Goal: Task Accomplishment & Management: Complete application form

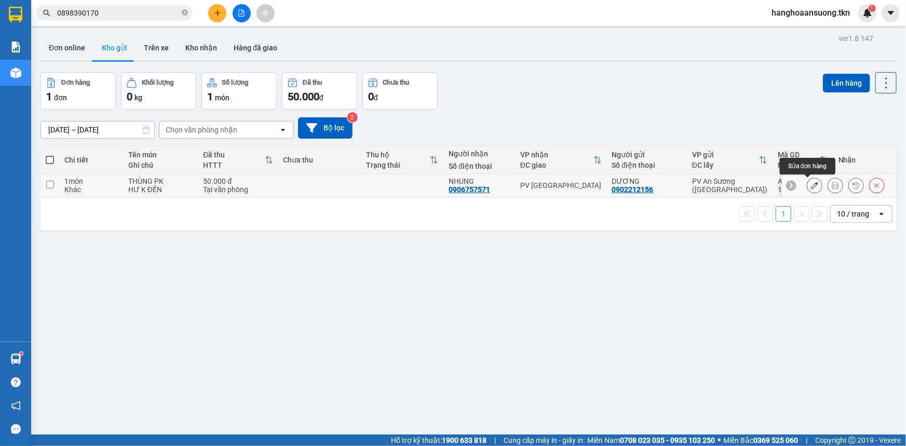
click at [829, 186] on button at bounding box center [836, 186] width 15 height 18
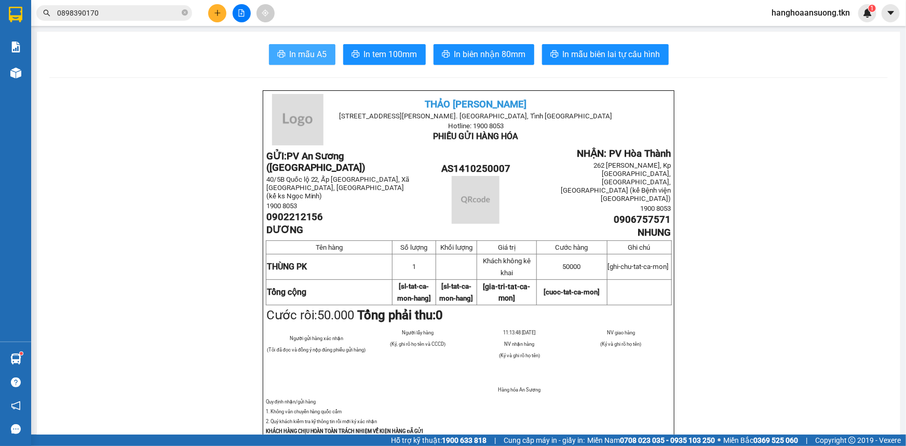
click at [301, 45] on button "In mẫu A5" at bounding box center [302, 54] width 66 height 21
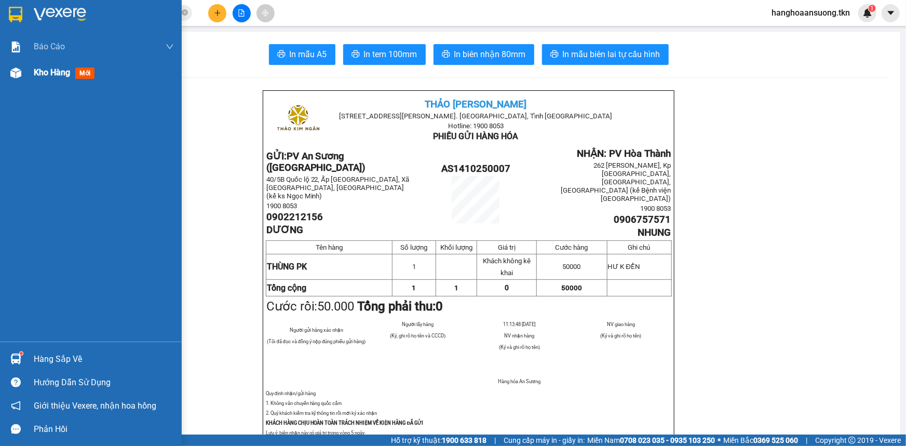
click at [54, 79] on div "Kho hàng mới" at bounding box center [104, 73] width 140 height 26
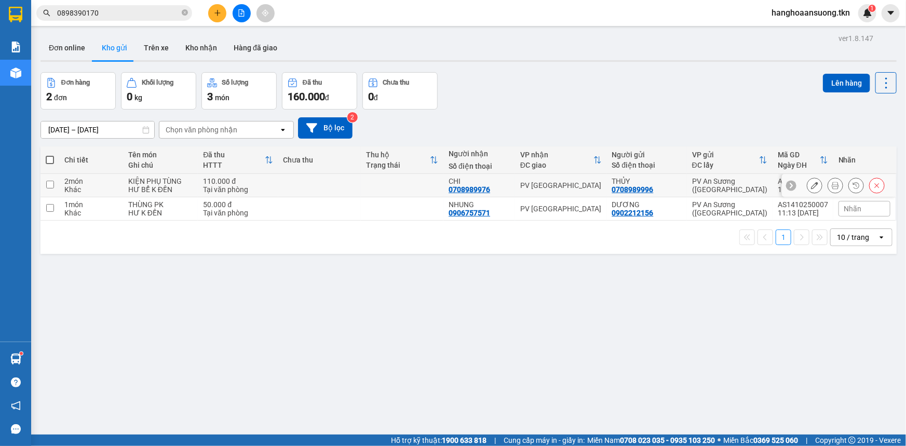
click at [832, 185] on icon at bounding box center [835, 185] width 7 height 7
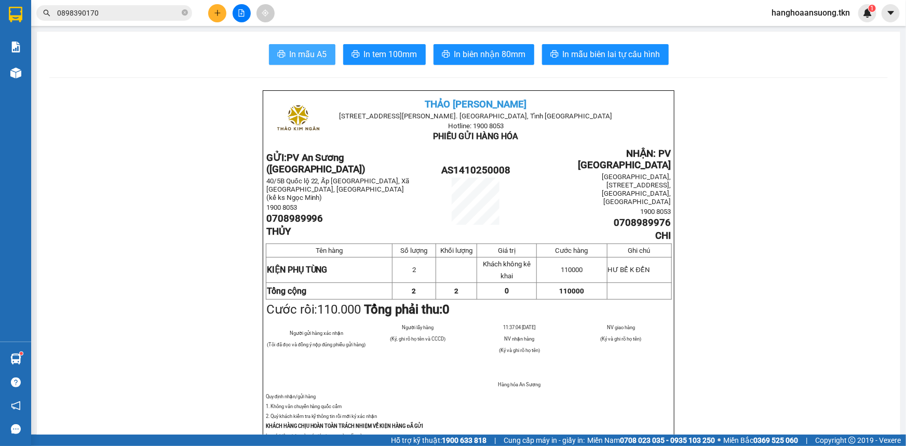
click at [290, 55] on span "In mẫu A5" at bounding box center [308, 54] width 37 height 13
click at [217, 18] on button at bounding box center [217, 13] width 18 height 18
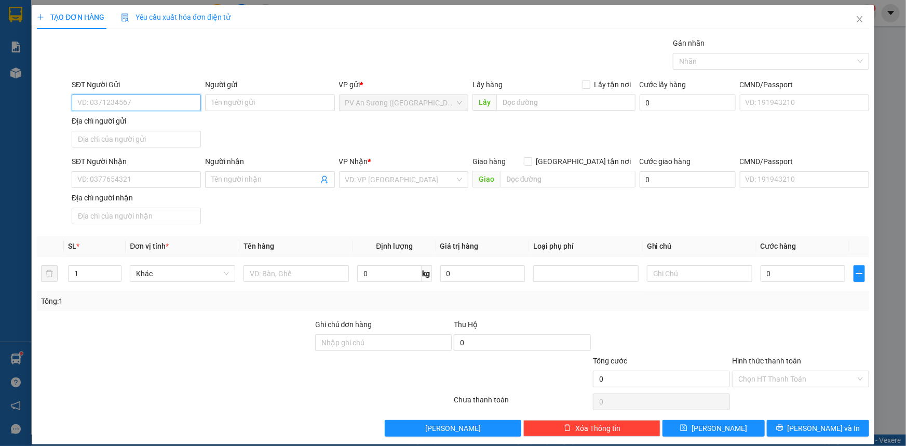
click at [150, 105] on input "SĐT Người Gửi" at bounding box center [136, 103] width 129 height 17
type input "0789916918"
click at [141, 123] on div "0789916918 - C PHƯỢNG" at bounding box center [135, 123] width 116 height 11
type input "C PHƯỢNG"
type input "0707196102"
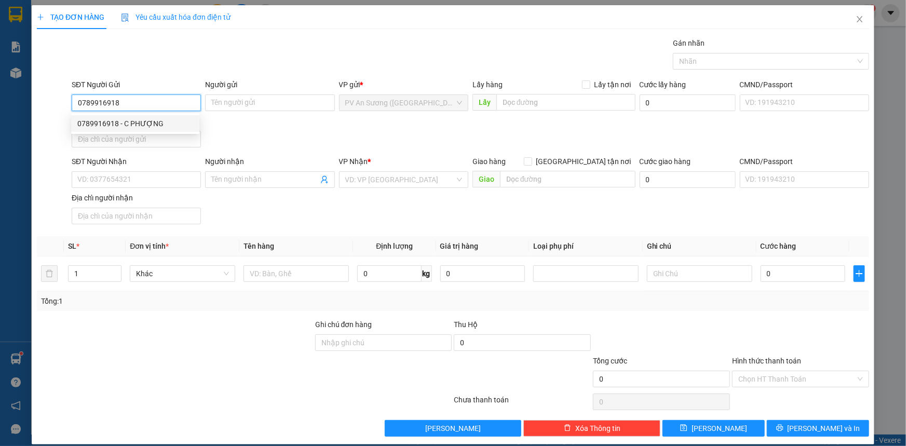
type input "DUNG"
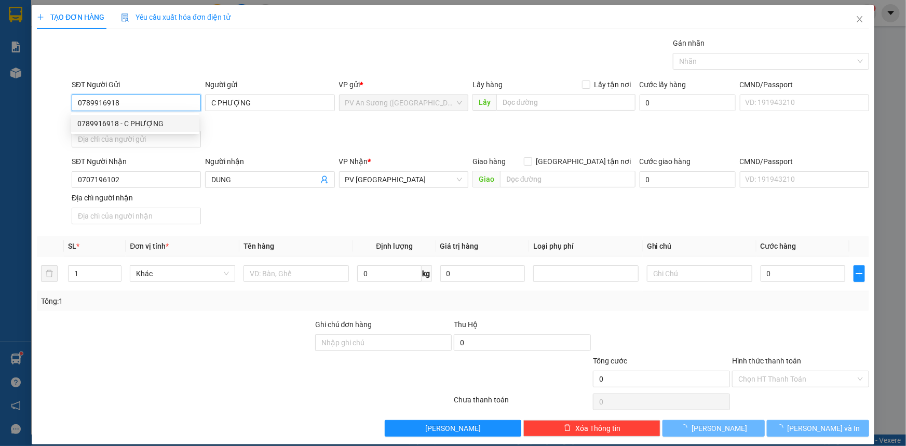
type input "20.000"
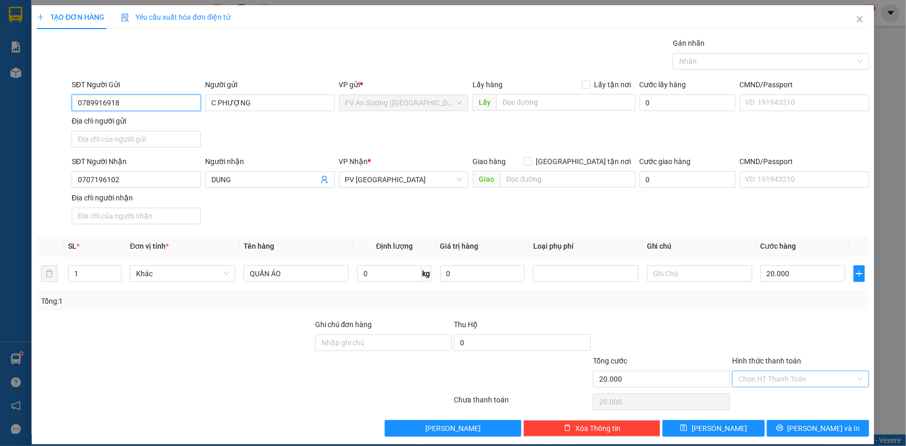
type input "0789916918"
click at [780, 374] on input "Hình thức thanh toán" at bounding box center [797, 379] width 117 height 16
click at [773, 396] on div "Tại văn phòng" at bounding box center [795, 398] width 124 height 11
type input "0"
click at [772, 423] on button "[PERSON_NAME] và In" at bounding box center [818, 428] width 102 height 17
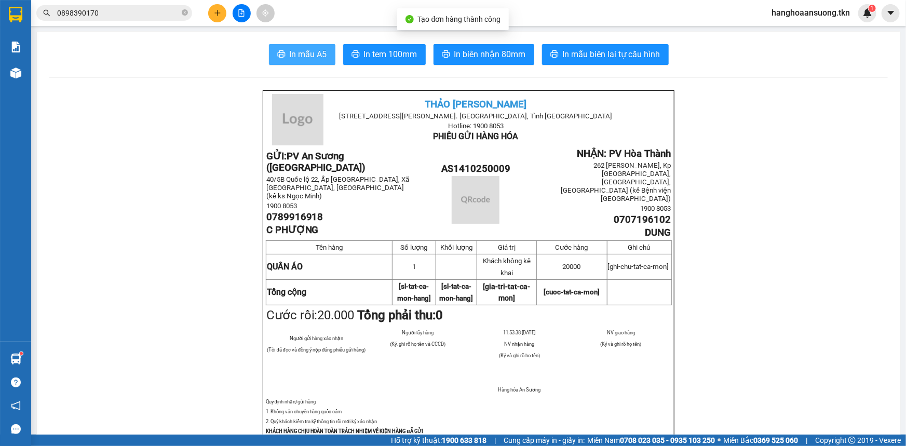
click at [277, 52] on icon "printer" at bounding box center [281, 54] width 8 height 8
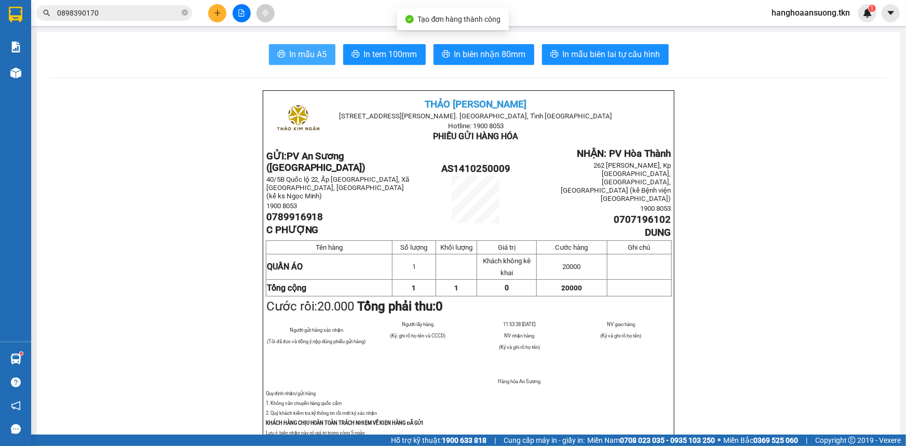
click at [316, 49] on span "In mẫu A5" at bounding box center [308, 54] width 37 height 13
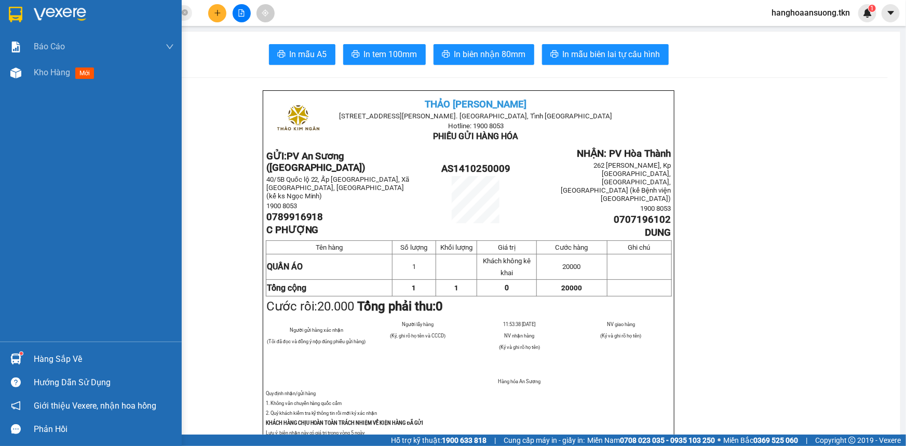
click at [17, 10] on img at bounding box center [16, 15] width 14 height 16
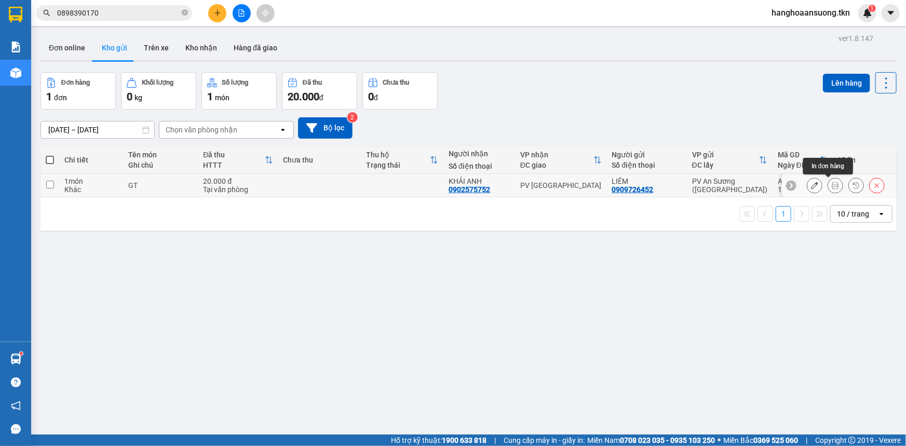
click at [832, 184] on icon at bounding box center [835, 185] width 7 height 7
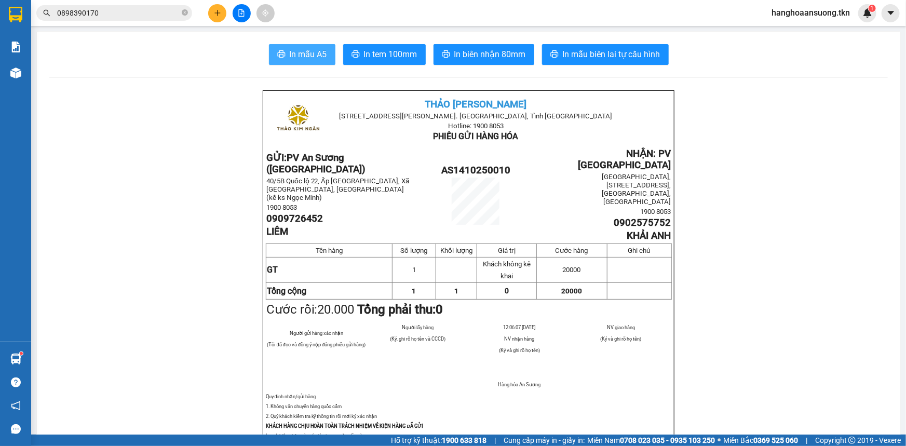
click at [293, 55] on span "In mẫu A5" at bounding box center [308, 54] width 37 height 13
click at [212, 11] on button at bounding box center [217, 13] width 18 height 18
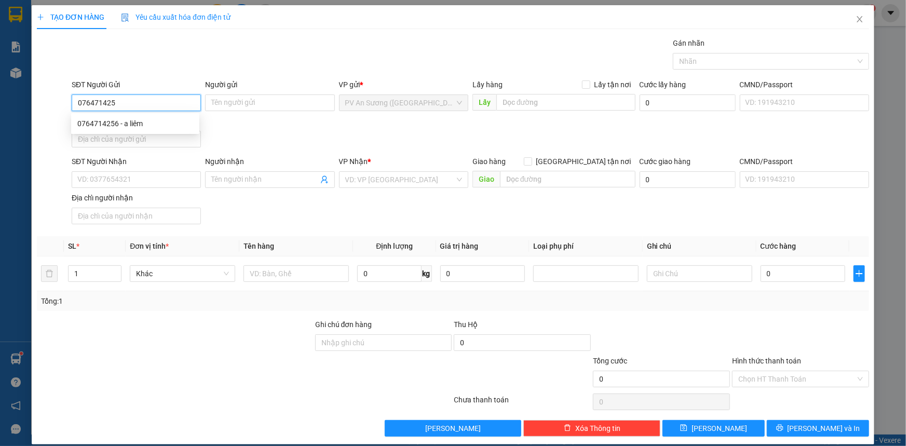
type input "0764714256"
click at [127, 127] on div "0764714256 - a liêm" at bounding box center [135, 123] width 116 height 11
type input "a liêm"
type input "0934082727"
type input "thảo"
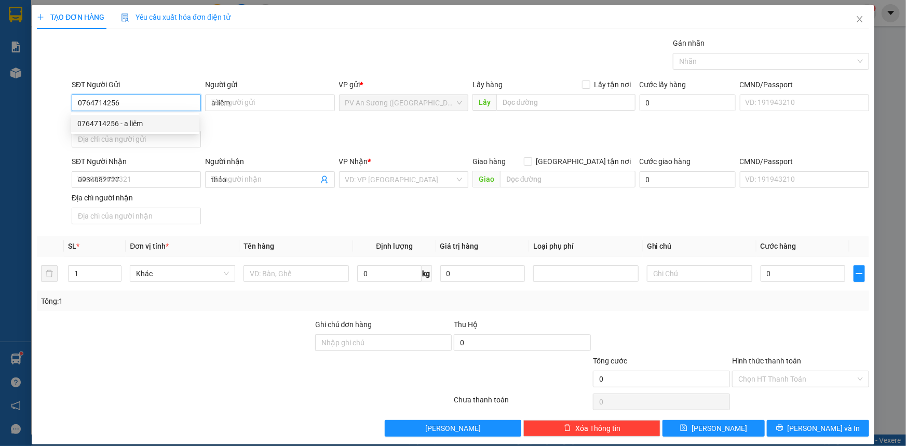
type input "20.000"
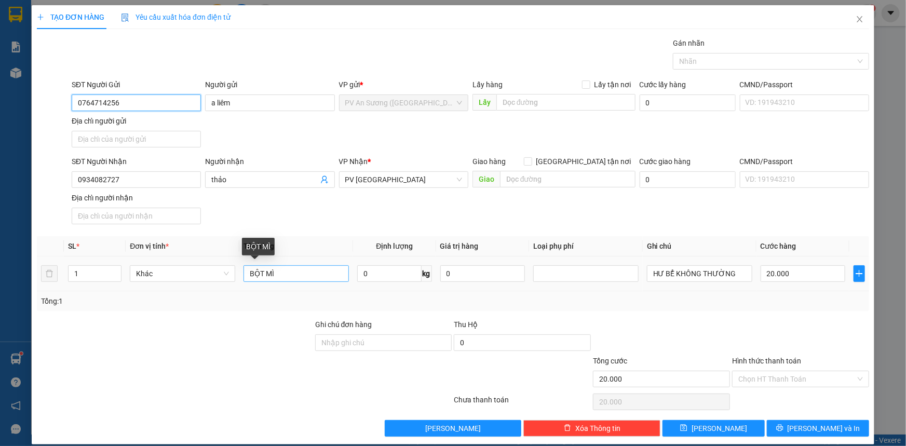
type input "0764714256"
click at [290, 277] on input "BỘT MÌ" at bounding box center [296, 273] width 105 height 17
type input "thùng sâm"
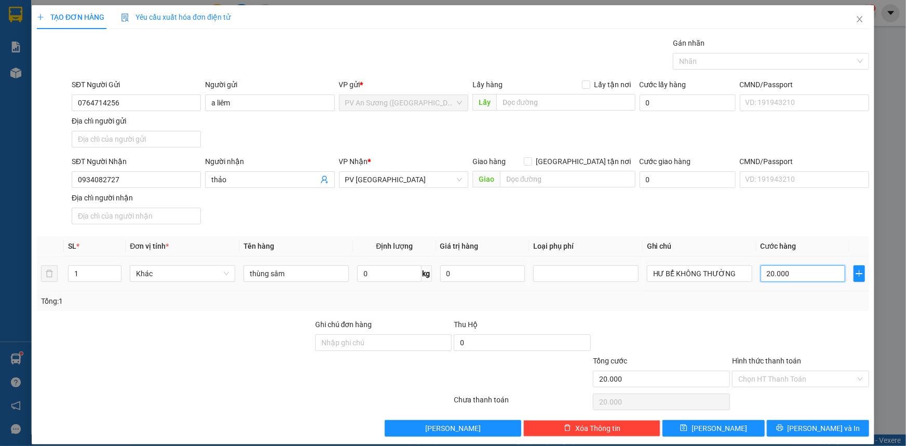
click at [790, 274] on input "20.000" at bounding box center [803, 273] width 85 height 17
type input "5"
type input "00.005"
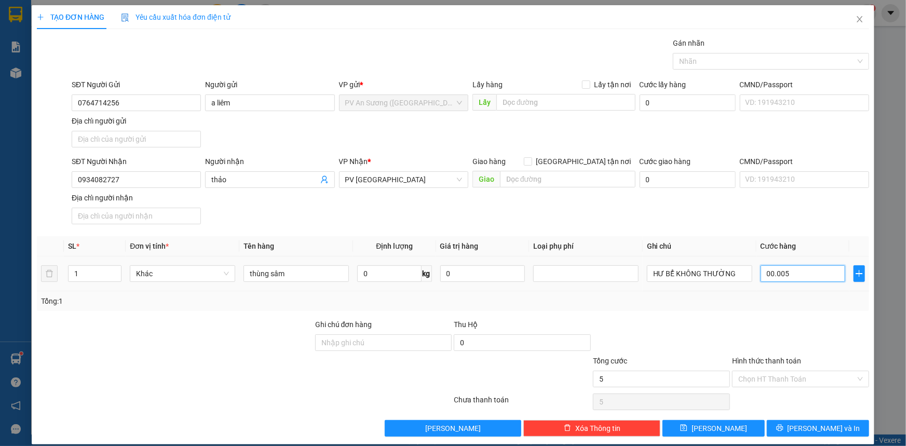
type input "50"
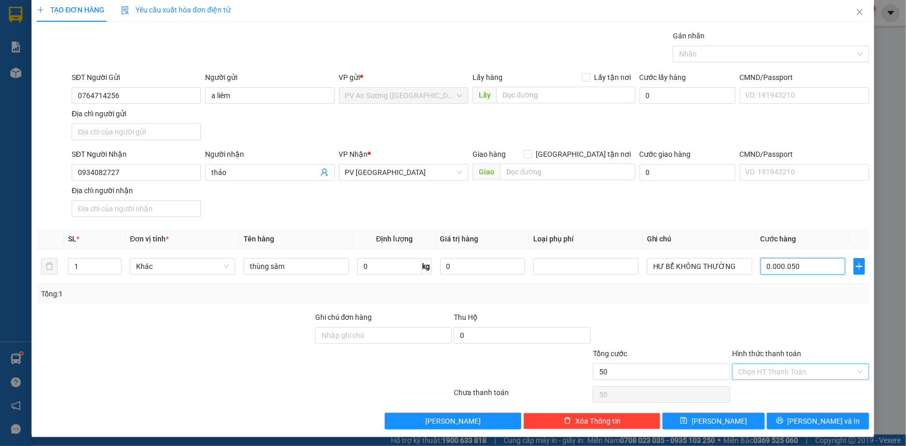
scroll to position [10, 0]
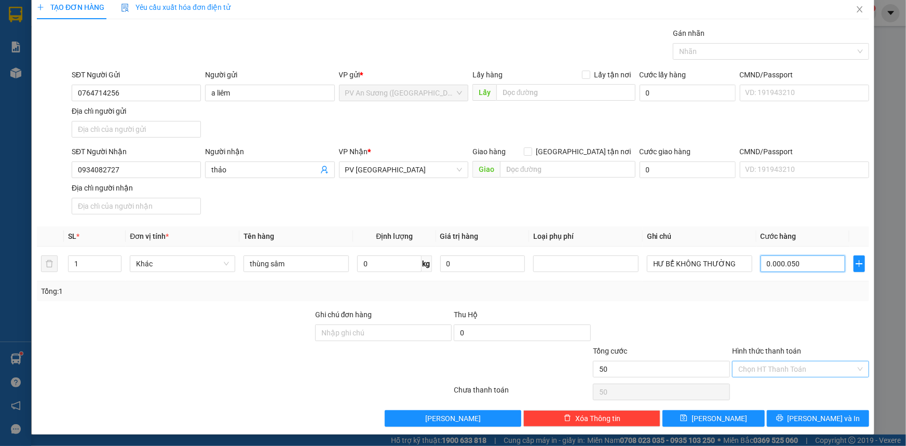
type input "0.000.050"
type input "50.000"
click at [769, 369] on input "Hình thức thanh toán" at bounding box center [797, 370] width 117 height 16
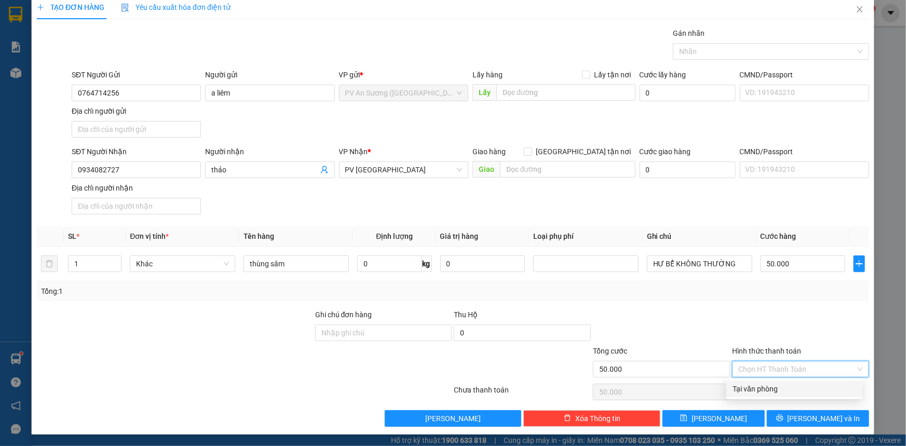
click at [764, 388] on div "Tại văn phòng" at bounding box center [795, 388] width 124 height 11
type input "0"
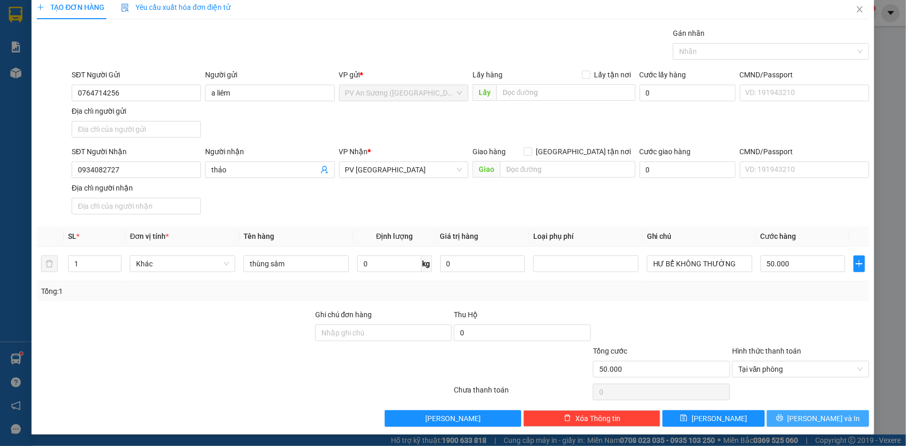
click at [784, 417] on icon "printer" at bounding box center [780, 418] width 7 height 7
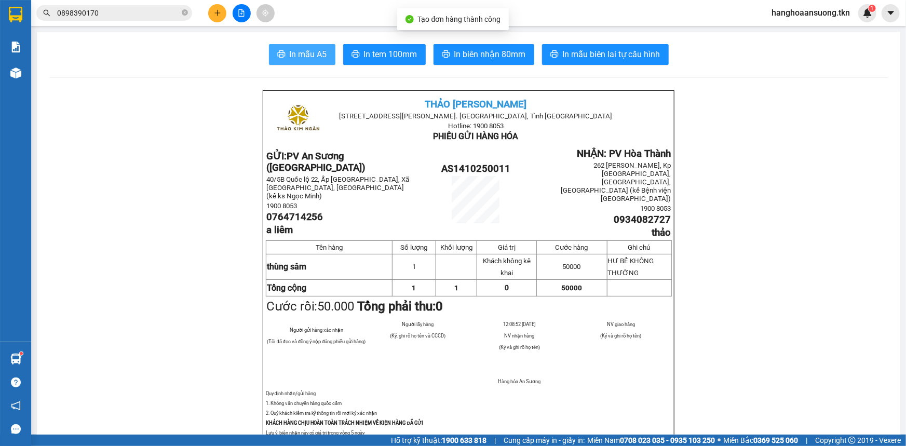
click at [302, 55] on span "In mẫu A5" at bounding box center [308, 54] width 37 height 13
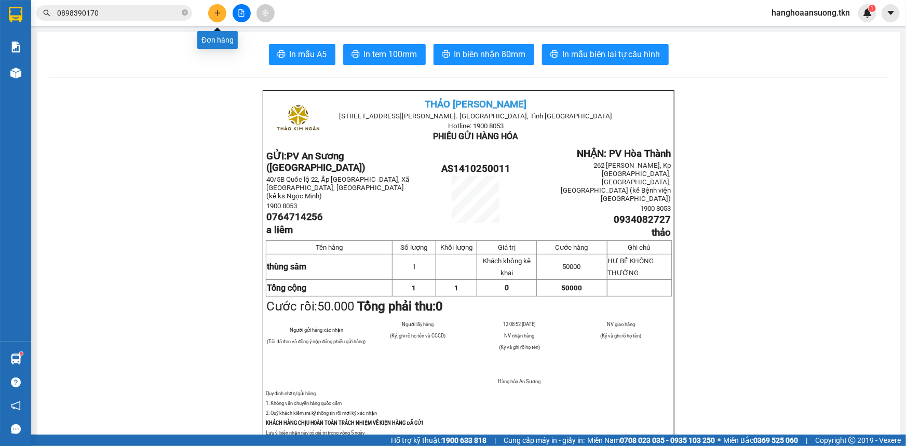
click at [220, 14] on icon "plus" at bounding box center [217, 12] width 7 height 7
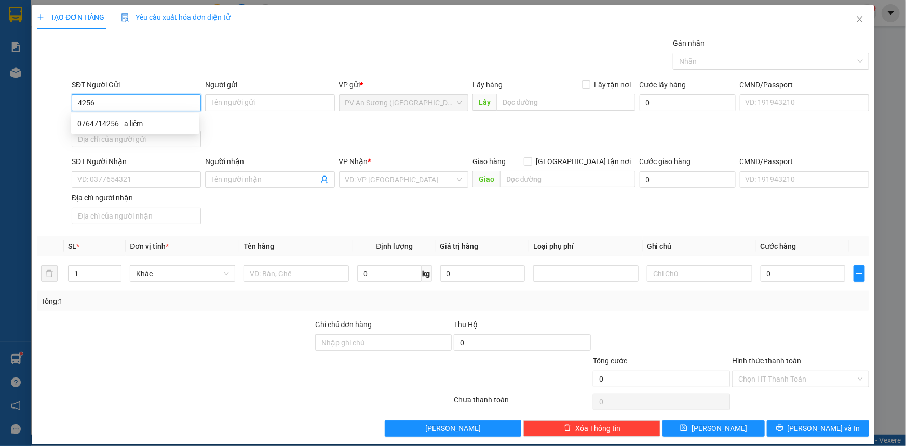
click at [151, 123] on div "0764714256 - a liêm" at bounding box center [135, 123] width 116 height 11
type input "0764714256"
type input "a liêm"
type input "0934082727"
type input "thảo"
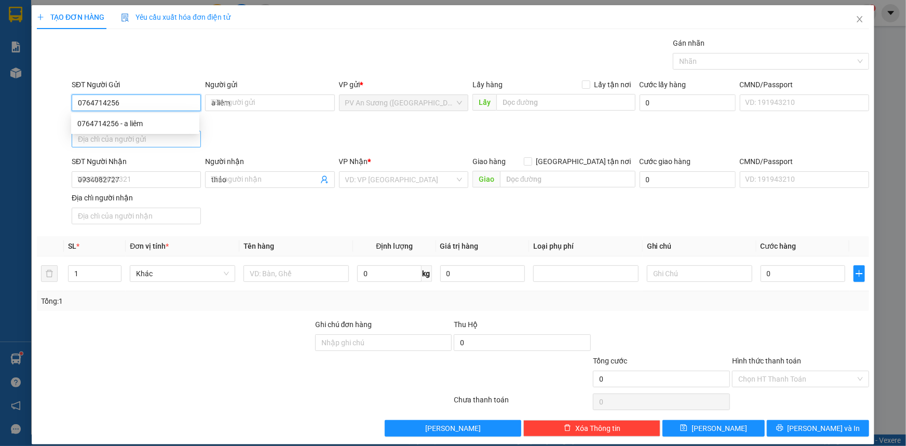
type input "50.000"
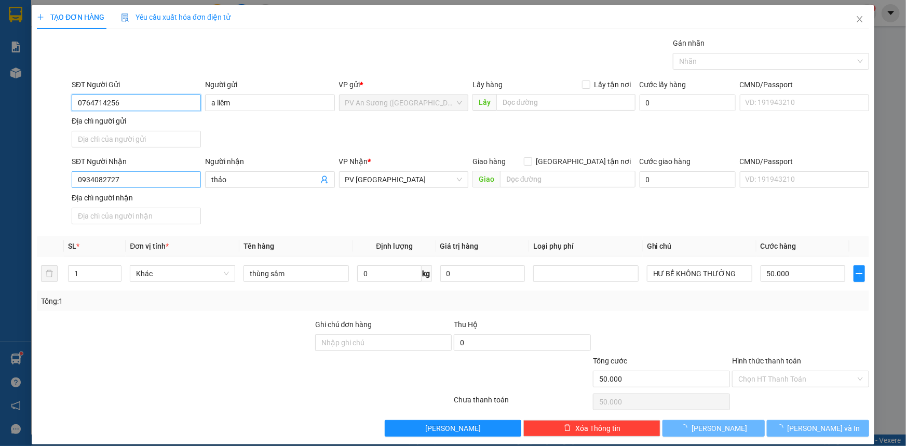
type input "0764714256"
click at [169, 182] on input "0934082727" at bounding box center [136, 179] width 129 height 17
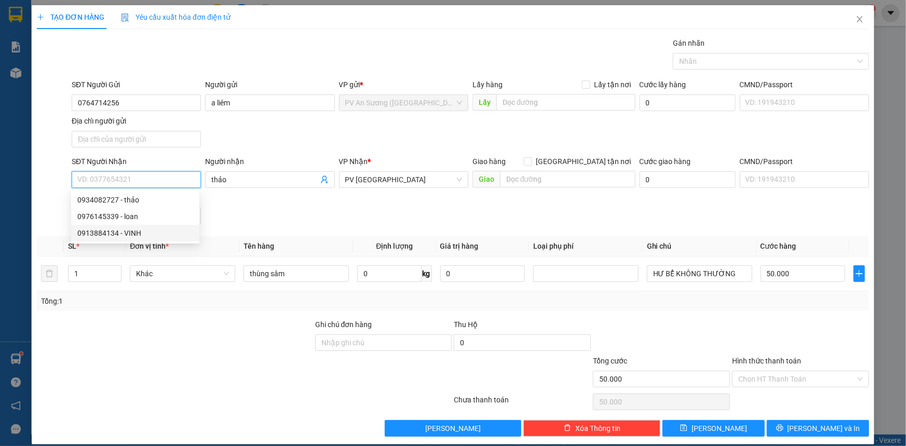
click at [130, 234] on div "0913884134 - VINH" at bounding box center [135, 233] width 116 height 11
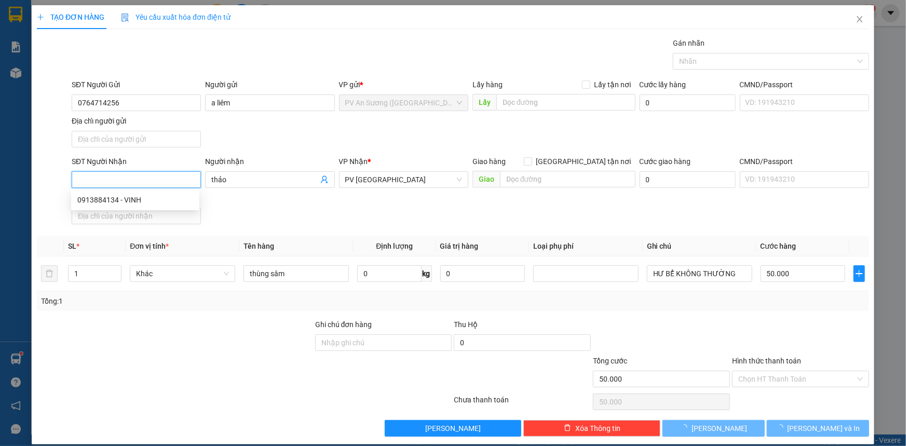
type input "0913884134"
type input "VINH"
type input "80.000"
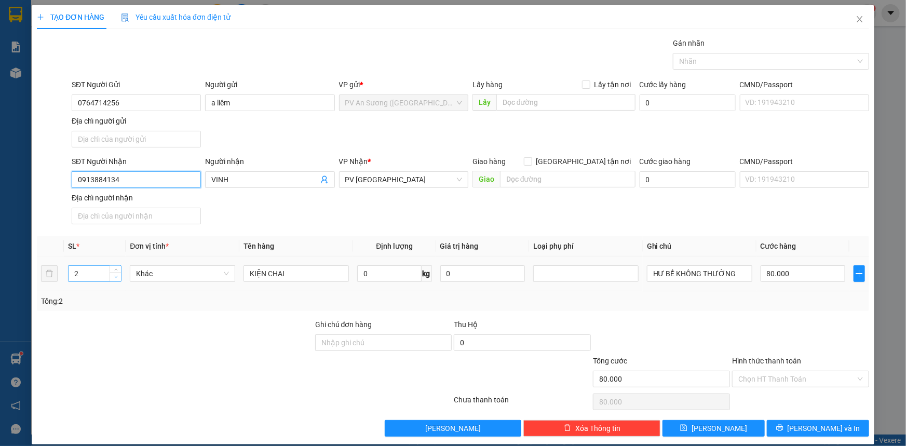
type input "0913884134"
type input "1"
click at [114, 279] on span "Decrease Value" at bounding box center [115, 276] width 11 height 9
click at [297, 274] on input "KIỆN CHAI" at bounding box center [296, 273] width 105 height 17
type input "0"
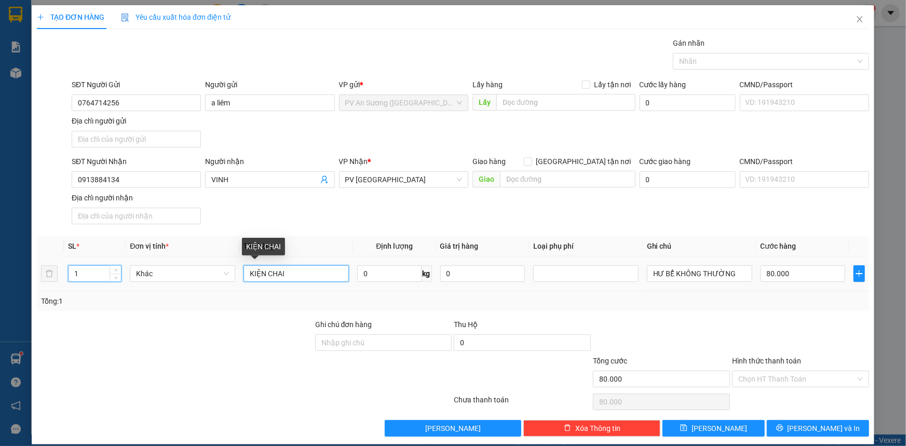
type input "0"
click at [297, 274] on input "KIỆN CHAI" at bounding box center [296, 273] width 105 height 17
type input "thùng sâm"
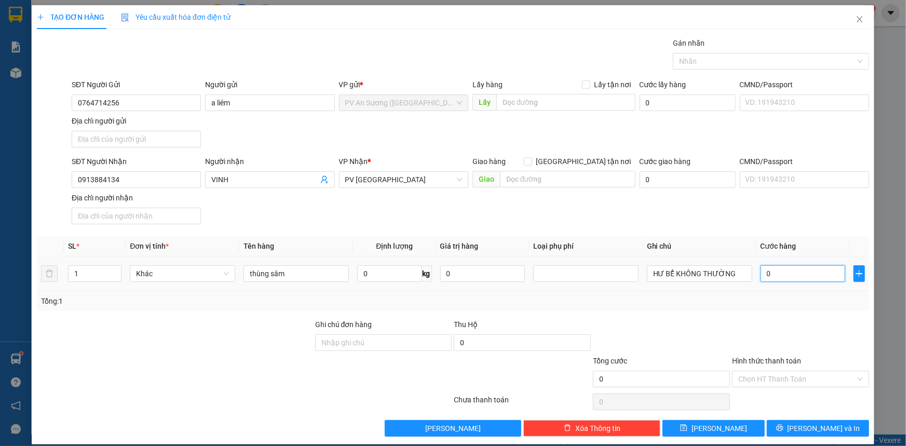
click at [781, 273] on input "0" at bounding box center [803, 273] width 85 height 17
type input "5"
type input "005"
type input "50"
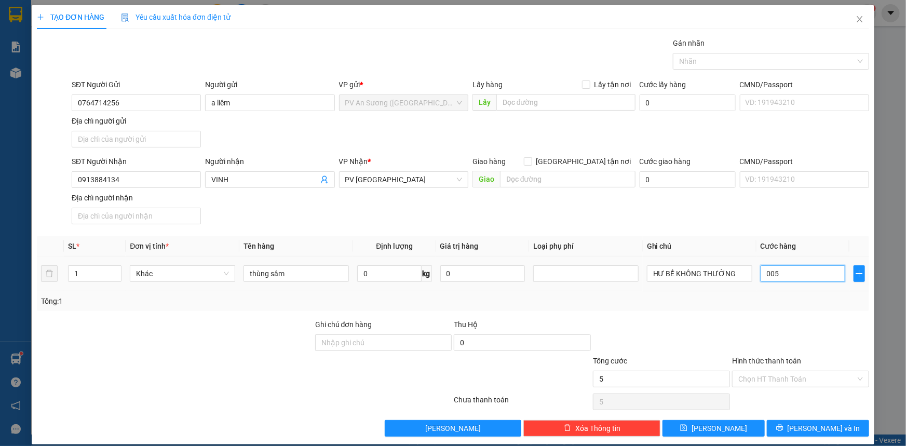
type input "50"
type input "0.050"
click at [764, 378] on input "Hình thức thanh toán" at bounding box center [797, 379] width 117 height 16
type input "50.000"
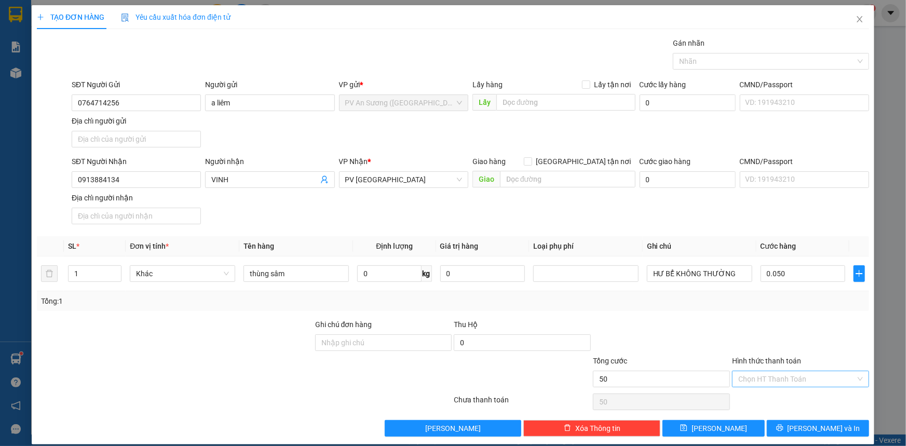
type input "50.000"
click at [760, 399] on div "Tại văn phòng" at bounding box center [795, 398] width 124 height 11
type input "0"
click at [810, 429] on span "[PERSON_NAME] và In" at bounding box center [824, 428] width 73 height 11
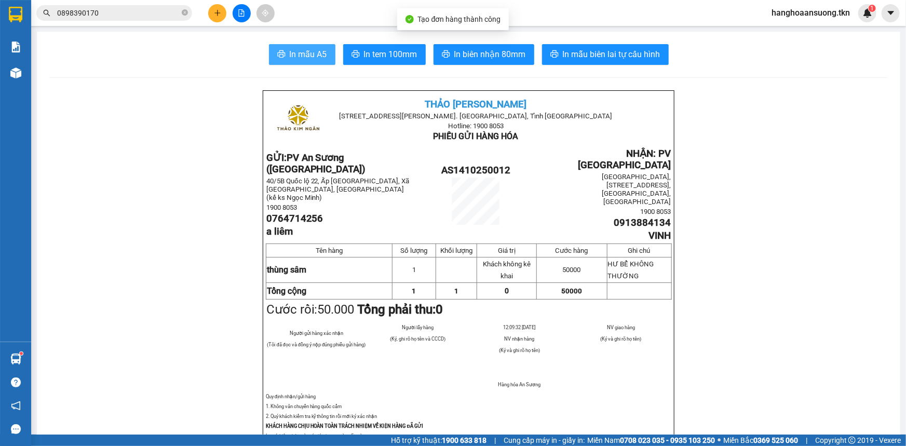
click at [301, 57] on span "In mẫu A5" at bounding box center [308, 54] width 37 height 13
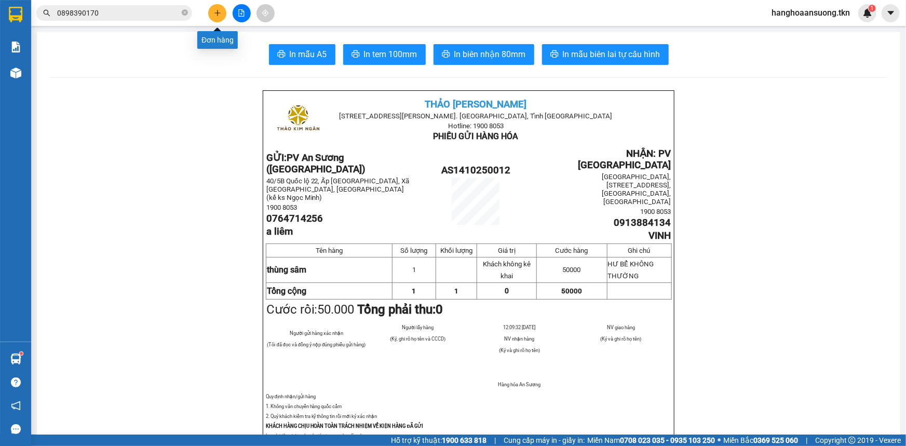
click at [218, 10] on button at bounding box center [217, 13] width 18 height 18
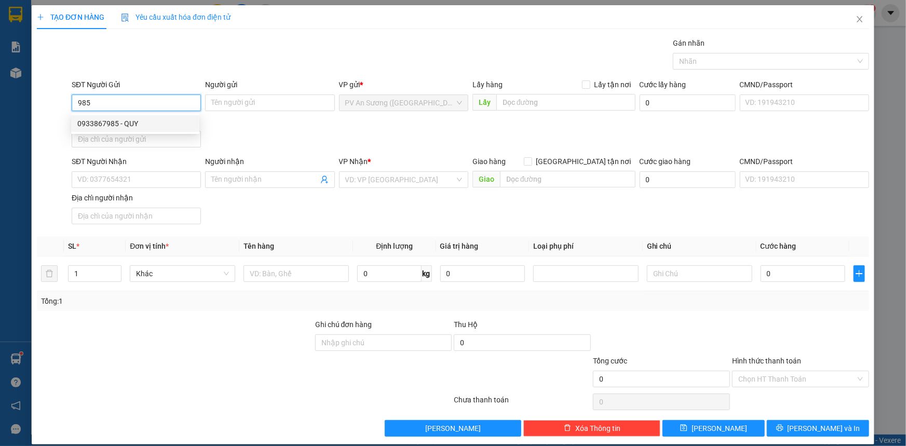
click at [145, 124] on div "0933867985 - QUY" at bounding box center [135, 123] width 116 height 11
type input "0933867985"
type input "QUY"
type input "0396547524"
type input "NHƯ Ý"
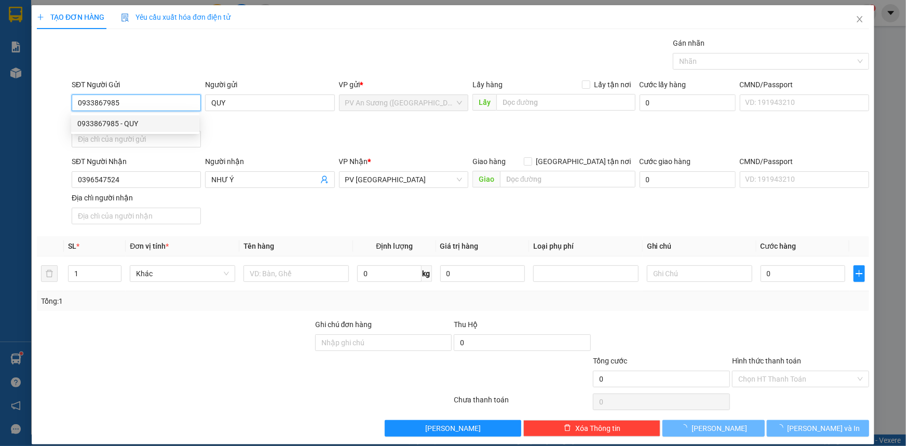
type input "60.000"
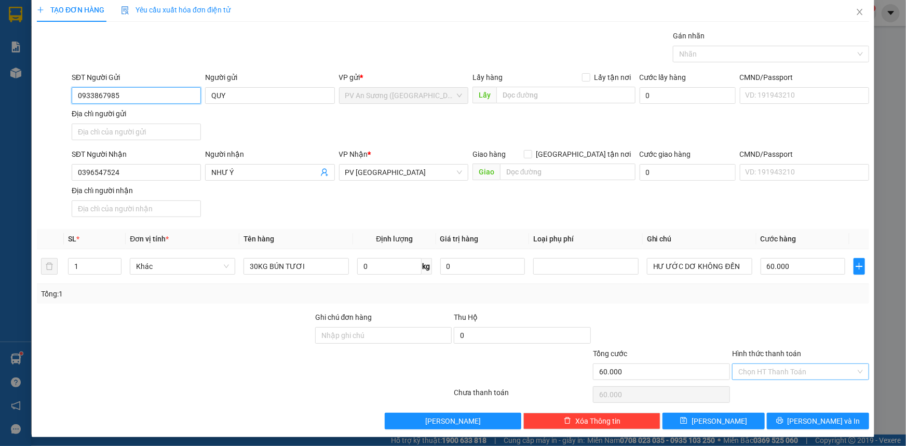
scroll to position [10, 0]
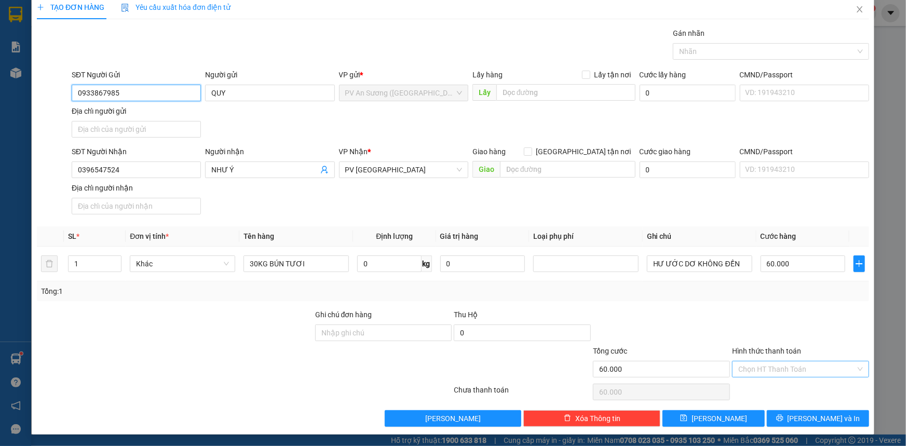
type input "0933867985"
click at [784, 366] on input "Hình thức thanh toán" at bounding box center [797, 370] width 117 height 16
click at [769, 390] on div "Tại văn phòng" at bounding box center [795, 388] width 124 height 11
type input "0"
click at [790, 416] on button "[PERSON_NAME] và In" at bounding box center [818, 418] width 102 height 17
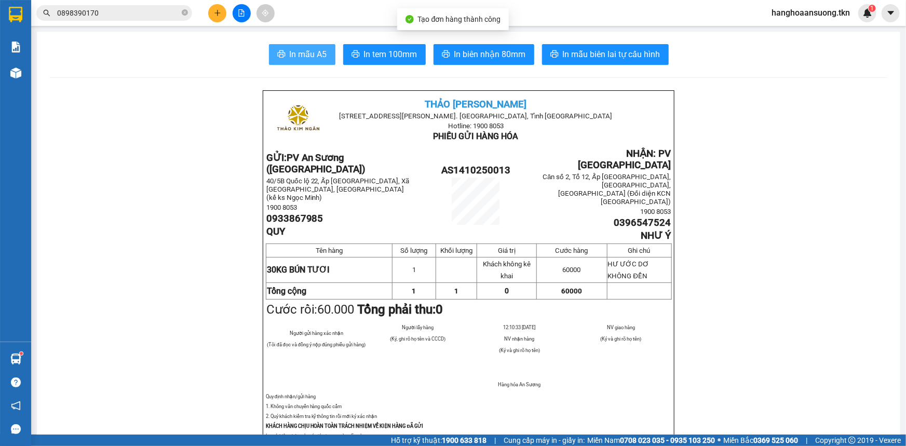
click at [311, 56] on span "In mẫu A5" at bounding box center [308, 54] width 37 height 13
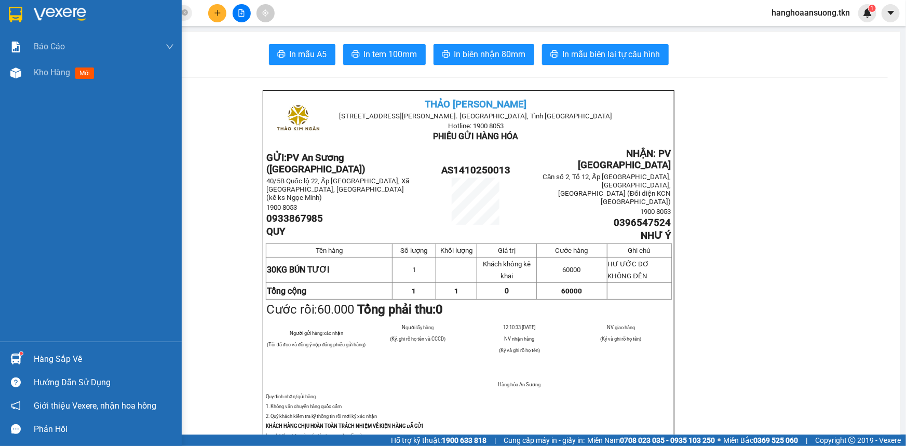
click at [16, 10] on img at bounding box center [16, 15] width 14 height 16
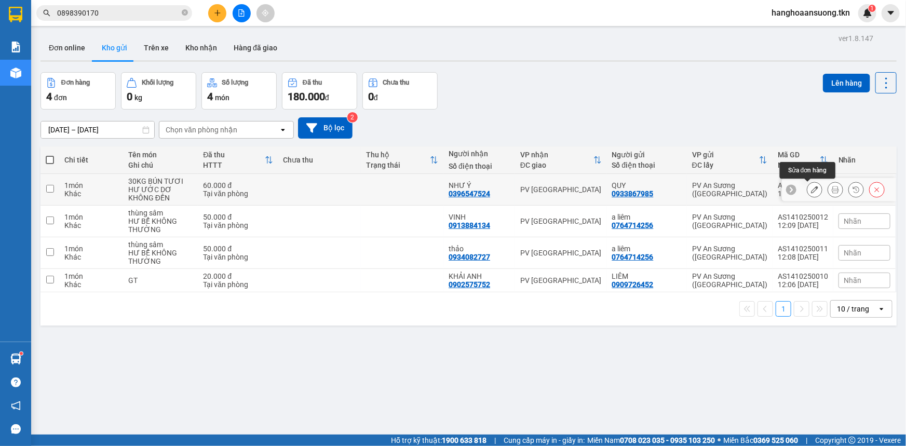
click at [811, 187] on icon at bounding box center [814, 189] width 7 height 7
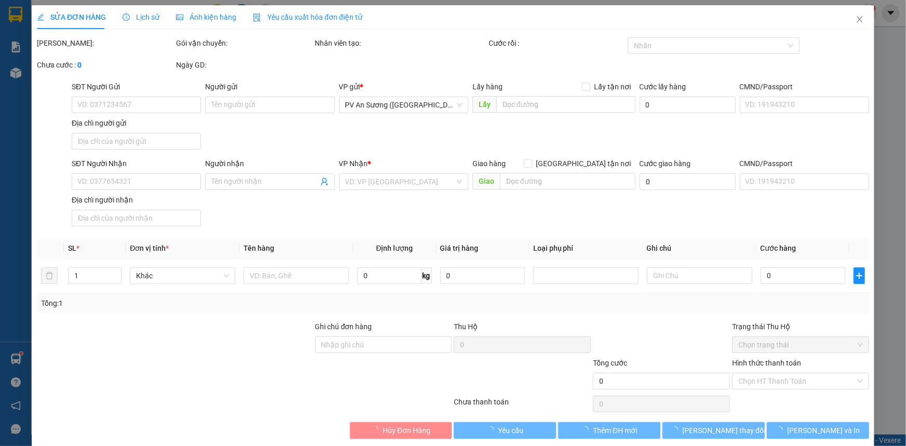
type input "0933867985"
type input "QUY"
type input "0396547524"
type input "NHƯ Ý"
type input "60.000"
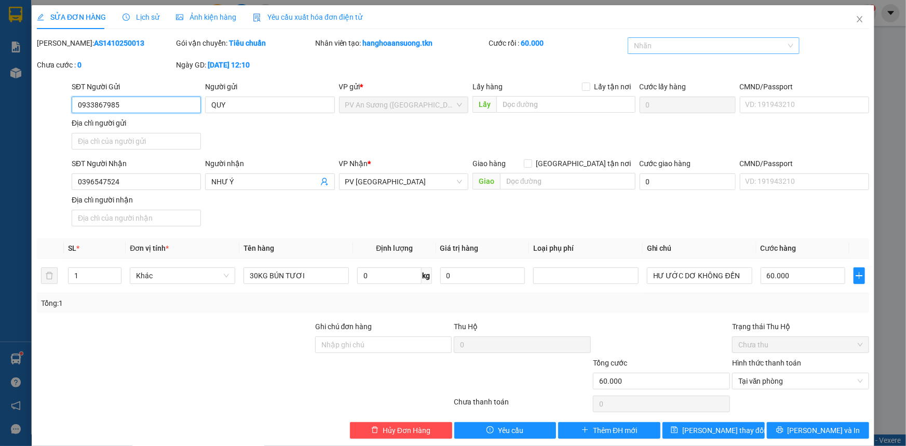
click at [680, 44] on div at bounding box center [709, 45] width 156 height 12
click at [699, 66] on div "THỰC PHẨM" at bounding box center [709, 66] width 158 height 11
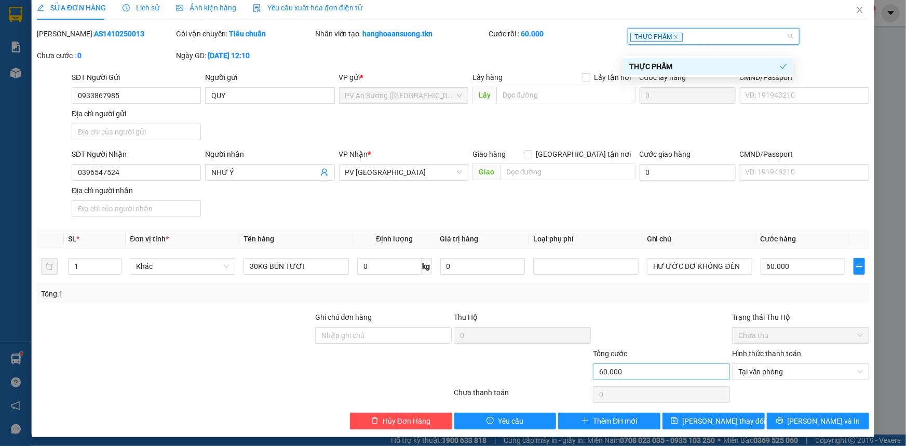
scroll to position [12, 0]
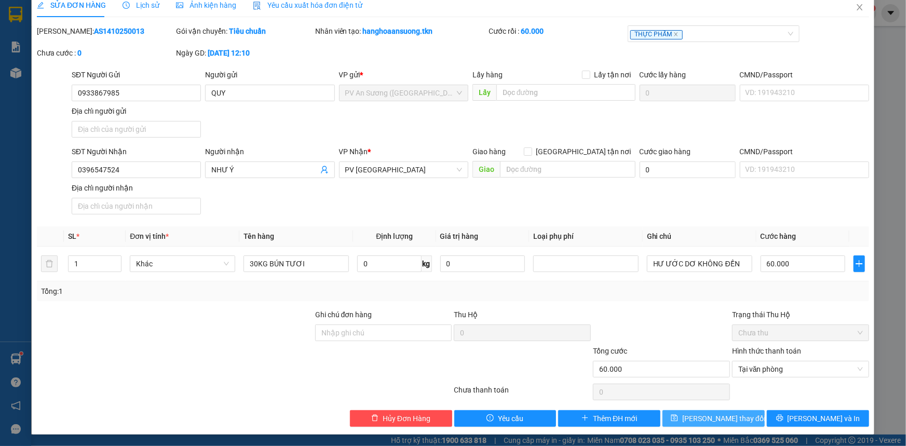
click at [701, 418] on span "[PERSON_NAME] thay đổi" at bounding box center [724, 418] width 83 height 11
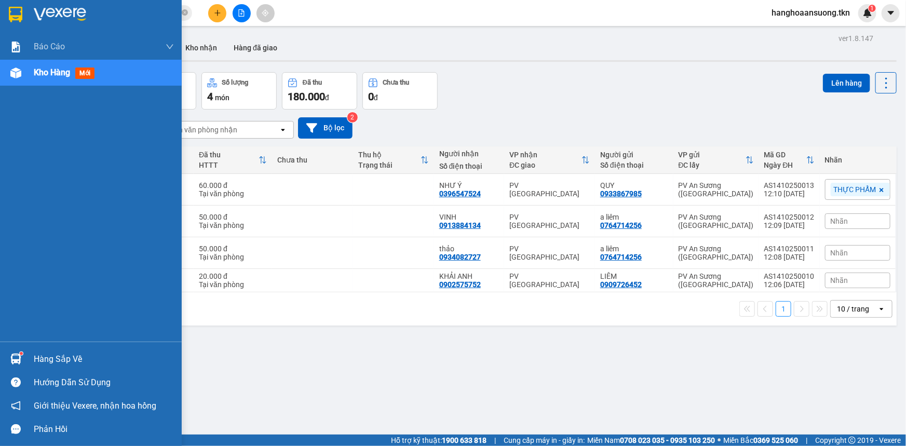
click at [15, 357] on img at bounding box center [15, 359] width 11 height 11
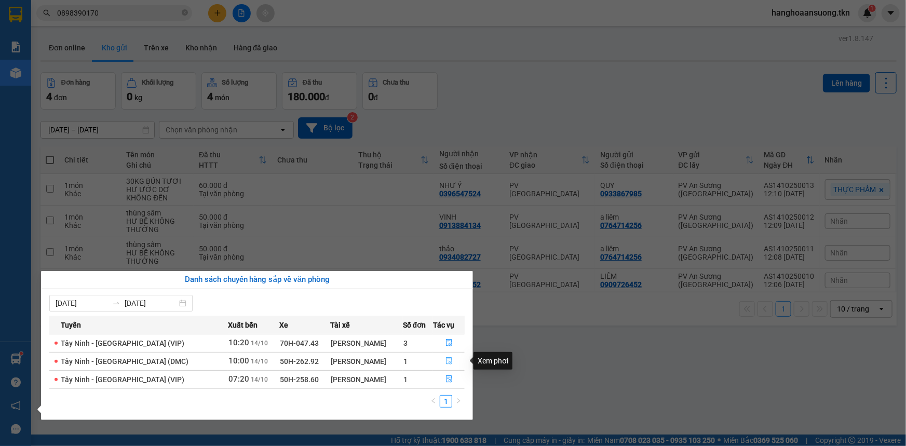
click at [447, 361] on icon "file-done" at bounding box center [449, 360] width 7 height 7
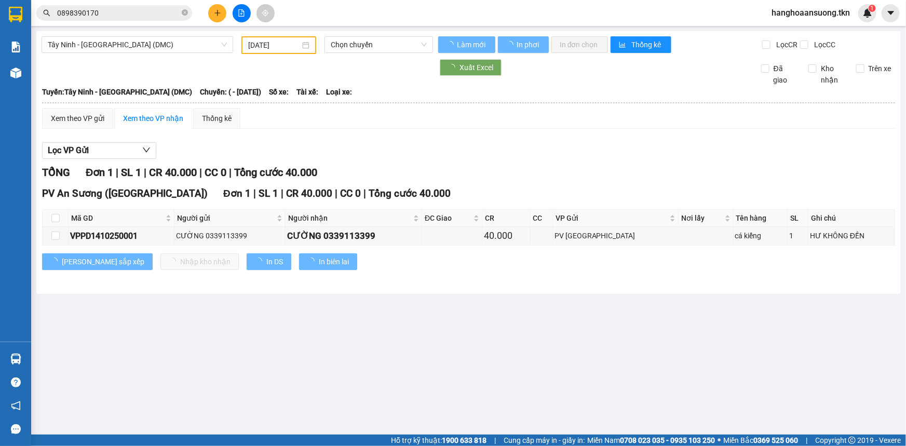
type input "[DATE]"
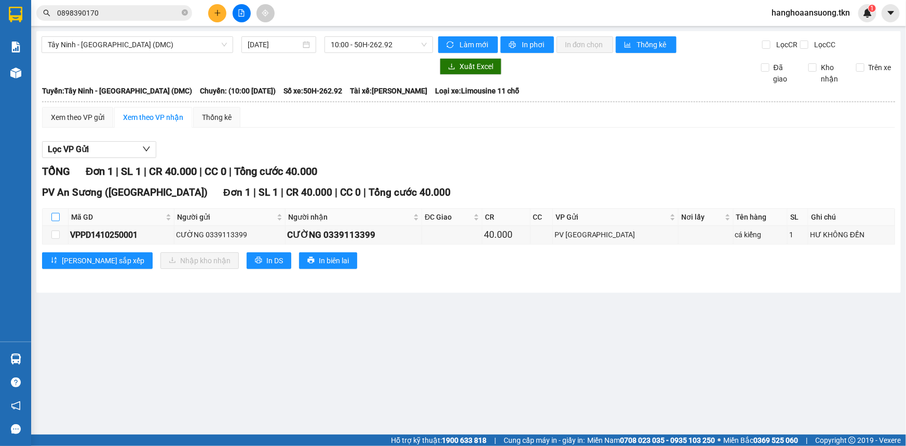
click at [53, 214] on input "checkbox" at bounding box center [55, 217] width 8 height 8
checkbox input "true"
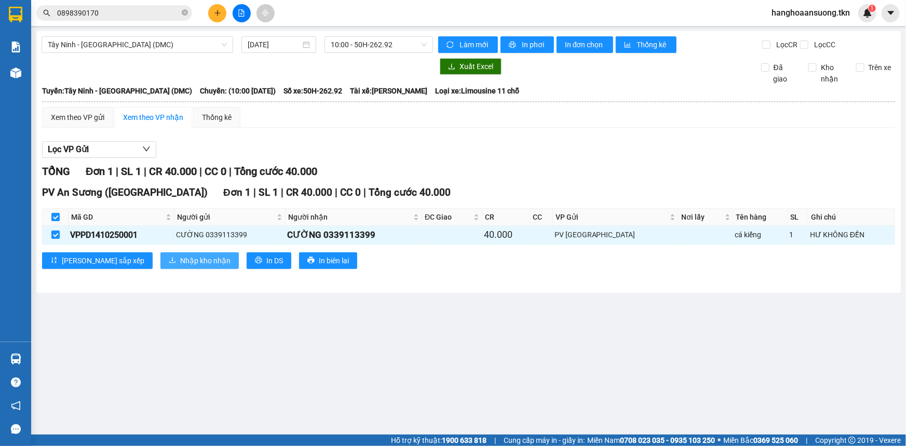
click at [180, 256] on span "Nhập kho nhận" at bounding box center [205, 260] width 50 height 11
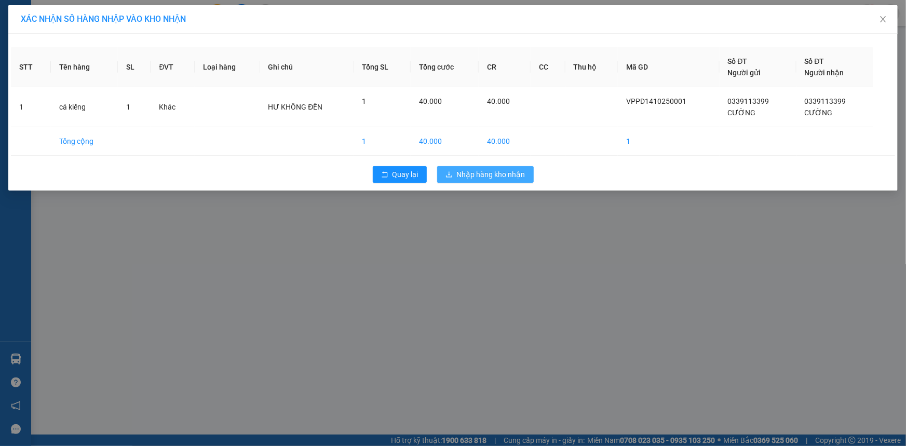
click at [469, 176] on span "Nhập hàng kho nhận" at bounding box center [491, 174] width 69 height 11
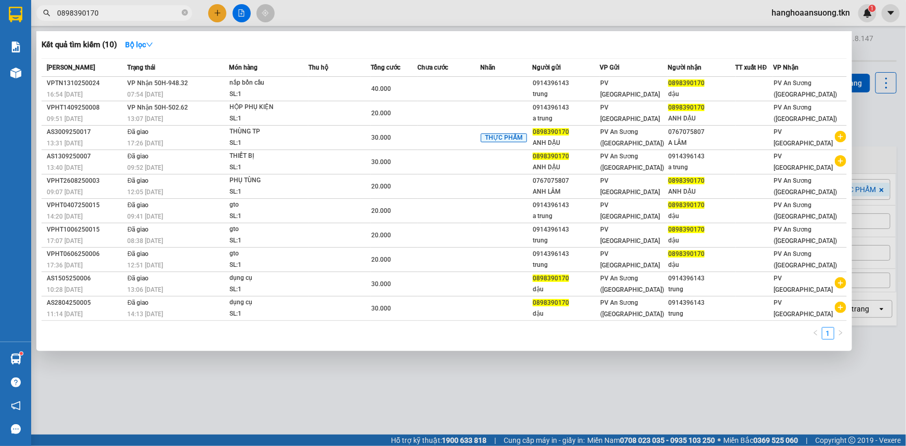
click at [140, 14] on input "0898390170" at bounding box center [118, 12] width 123 height 11
drag, startPoint x: 140, startPoint y: 14, endPoint x: 145, endPoint y: 16, distance: 5.6
click at [141, 15] on input "0898390170" at bounding box center [118, 12] width 123 height 11
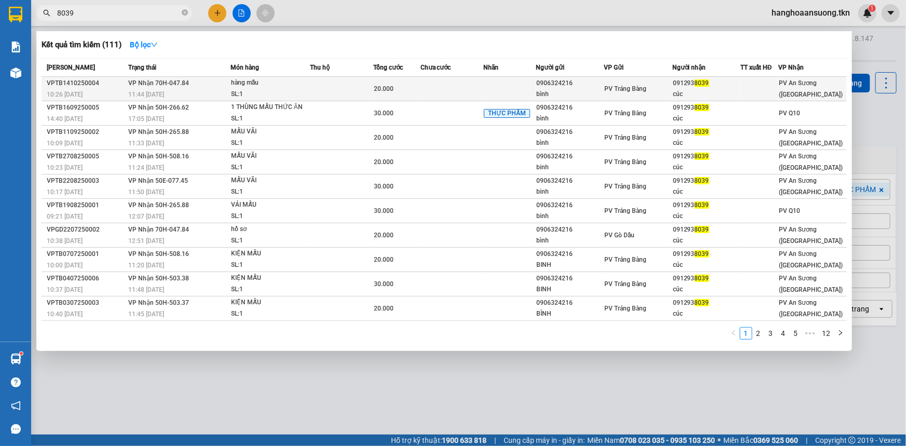
type input "8039"
click at [322, 88] on td at bounding box center [341, 89] width 63 height 24
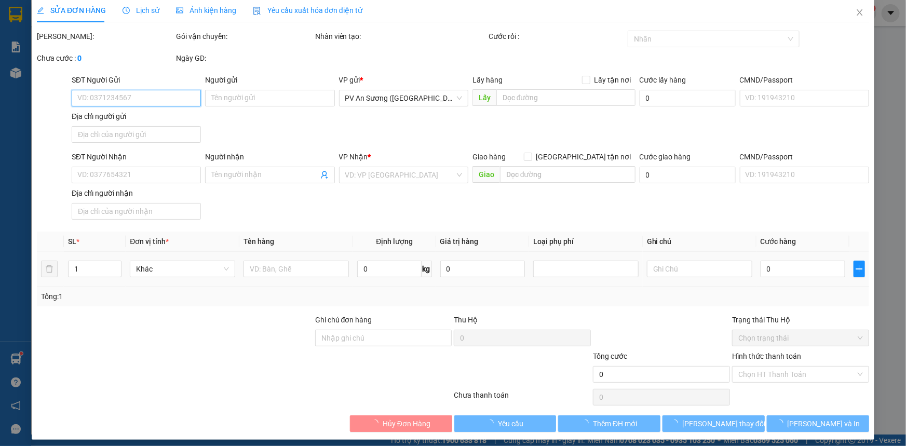
type input "0906324216"
type input "bình"
type input "0912938039"
type input "cúc"
type input "20.000"
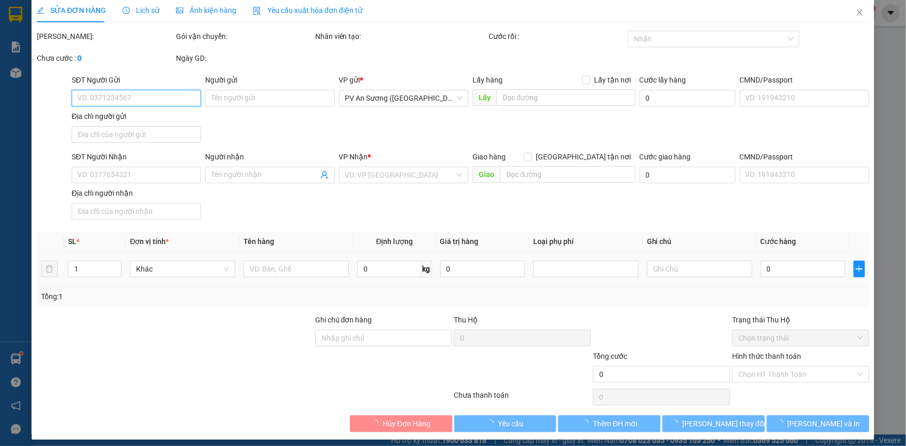
scroll to position [12, 0]
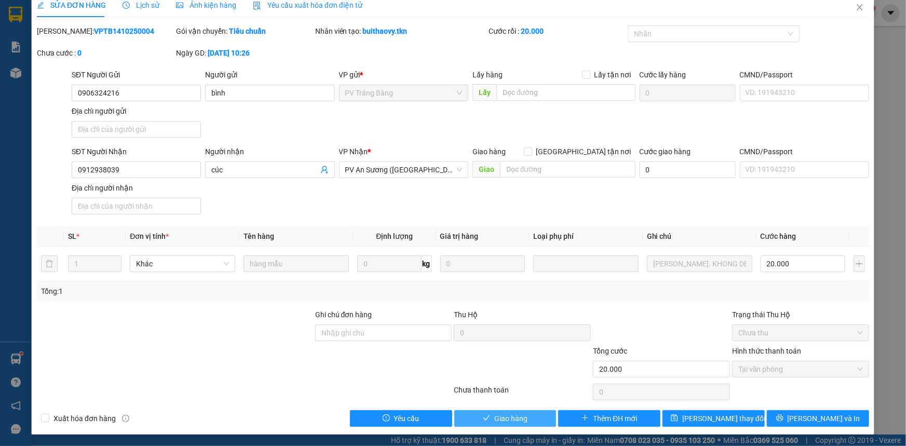
click at [495, 416] on span "Giao hàng" at bounding box center [511, 418] width 33 height 11
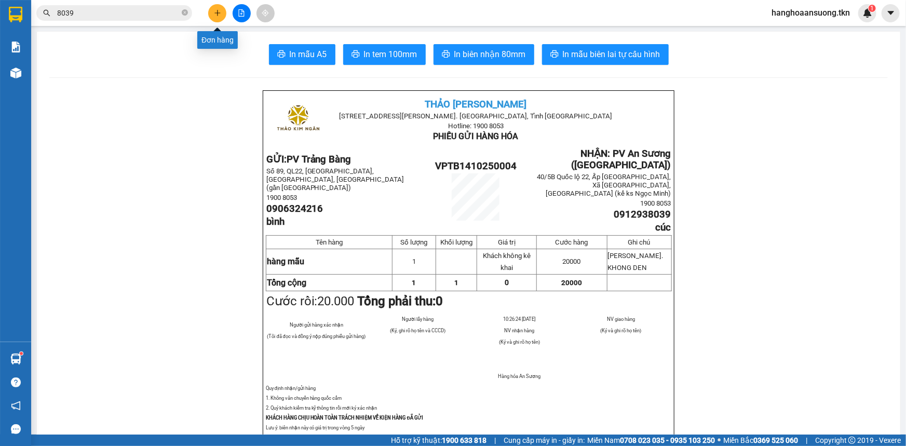
click at [221, 14] on button at bounding box center [217, 13] width 18 height 18
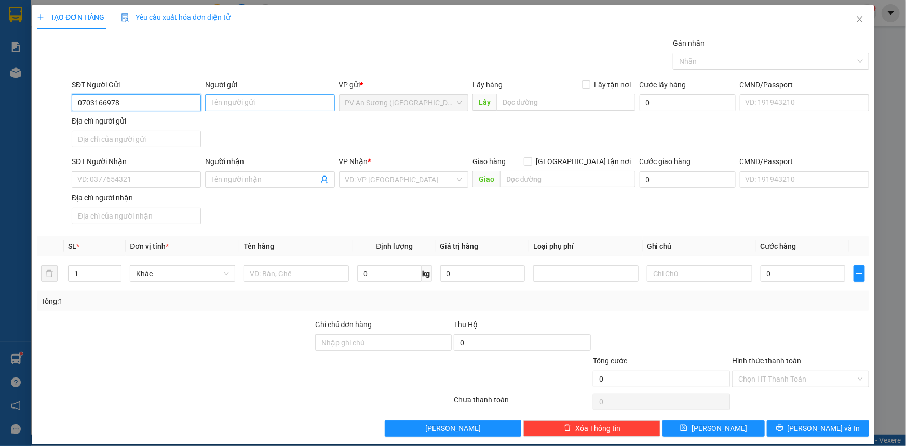
type input "0703166978"
click at [261, 104] on input "Người gửi" at bounding box center [269, 103] width 129 height 17
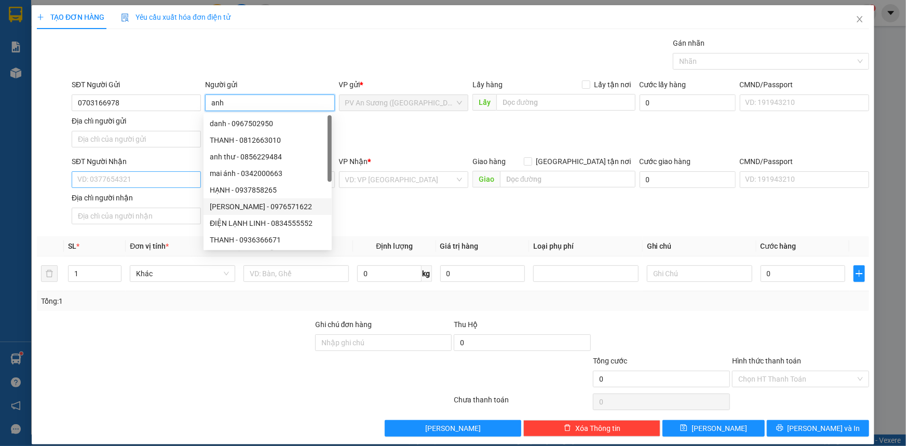
type input "anh"
click at [141, 178] on input "SĐT Người Nhận" at bounding box center [136, 179] width 129 height 17
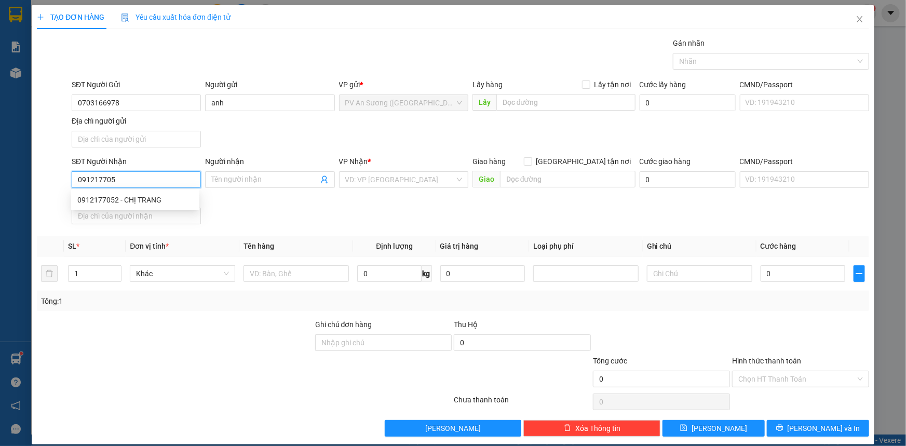
type input "0912177052"
click at [156, 197] on div "0912177052 - CHỊ TRANG" at bounding box center [135, 199] width 116 height 11
type input "CHỊ [PERSON_NAME]"
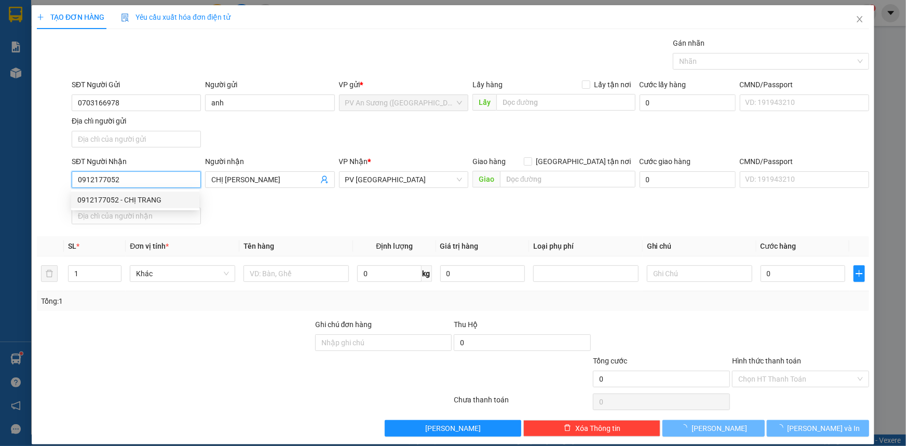
type input "20.000"
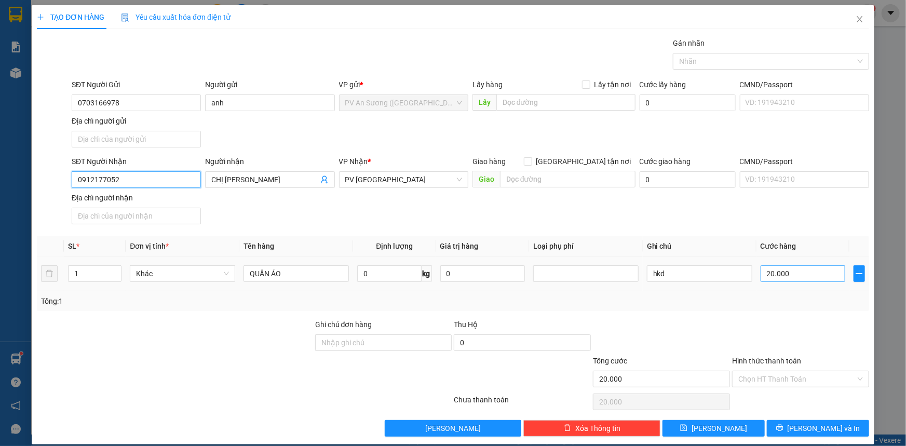
type input "0912177052"
click at [798, 271] on input "20.000" at bounding box center [803, 273] width 85 height 17
type input "3"
type input "00.003"
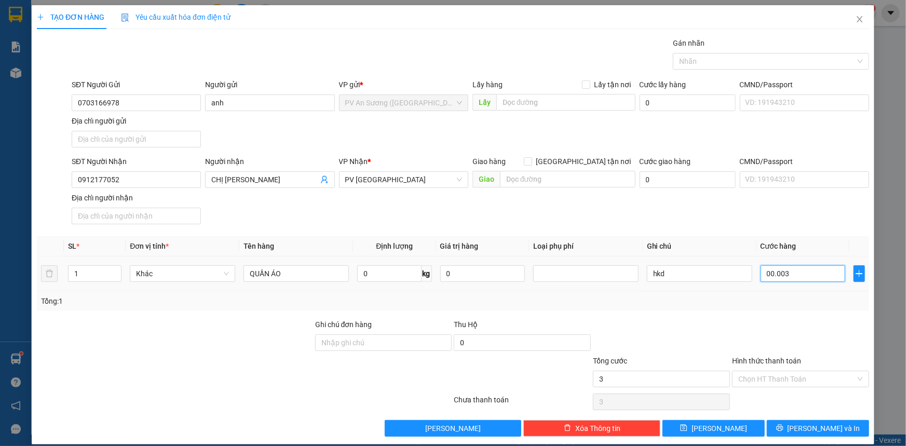
type input "30"
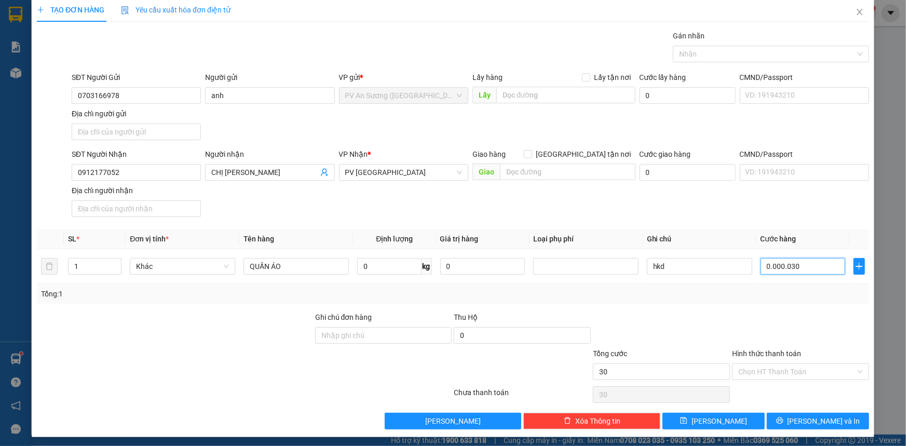
scroll to position [10, 0]
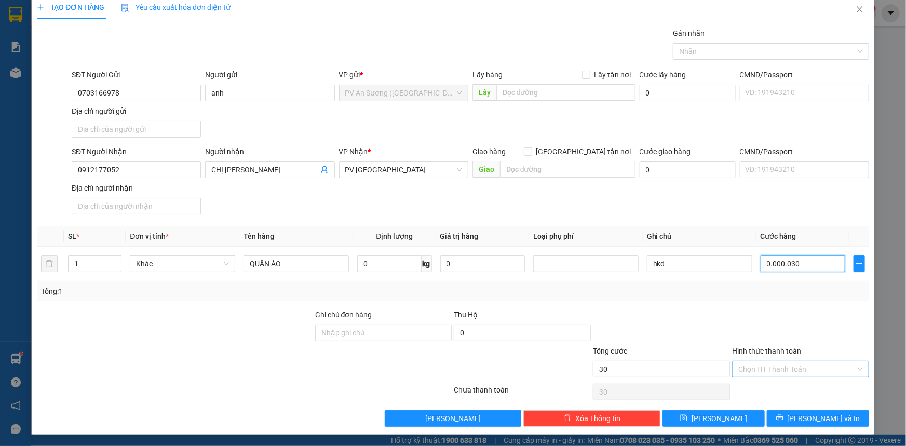
type input "0.000.030"
type input "30.000"
click at [784, 366] on input "Hình thức thanh toán" at bounding box center [797, 370] width 117 height 16
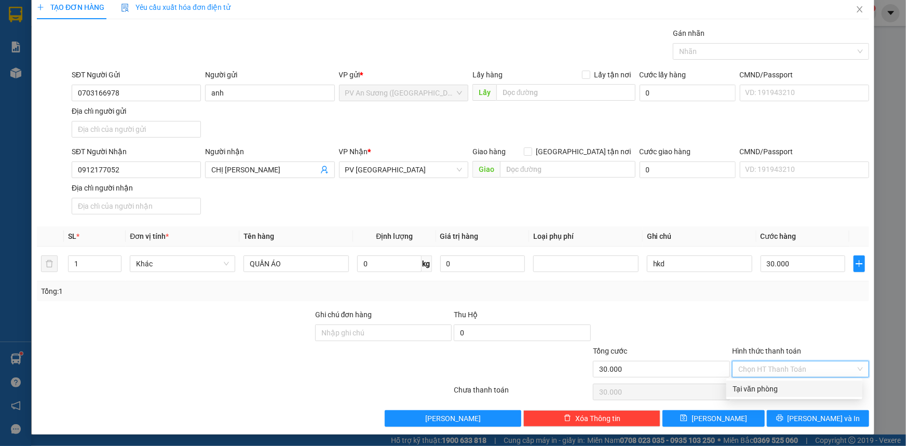
click at [780, 390] on div "Tại văn phòng" at bounding box center [795, 388] width 124 height 11
type input "0"
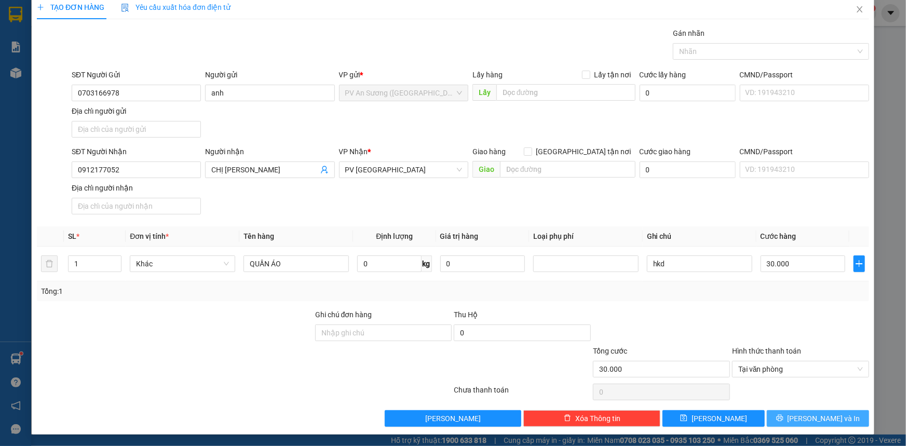
click at [804, 415] on span "[PERSON_NAME] và In" at bounding box center [824, 418] width 73 height 11
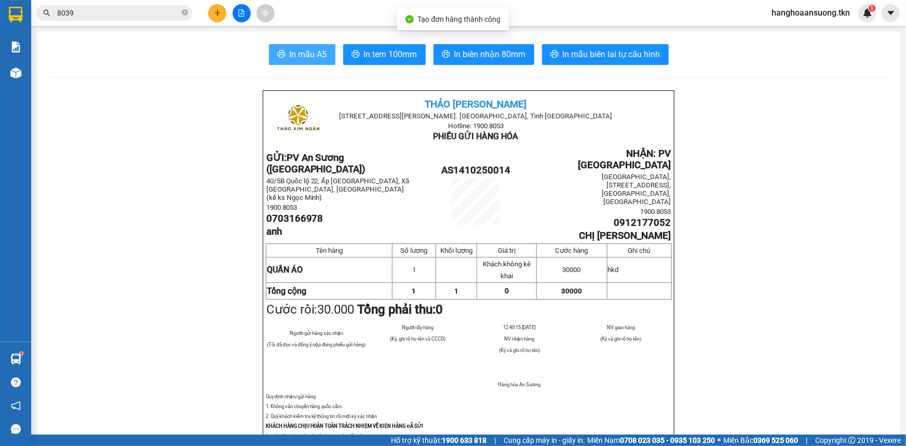
drag, startPoint x: 312, startPoint y: 52, endPoint x: 322, endPoint y: 53, distance: 10.4
click at [313, 50] on span "In mẫu A5" at bounding box center [308, 54] width 37 height 13
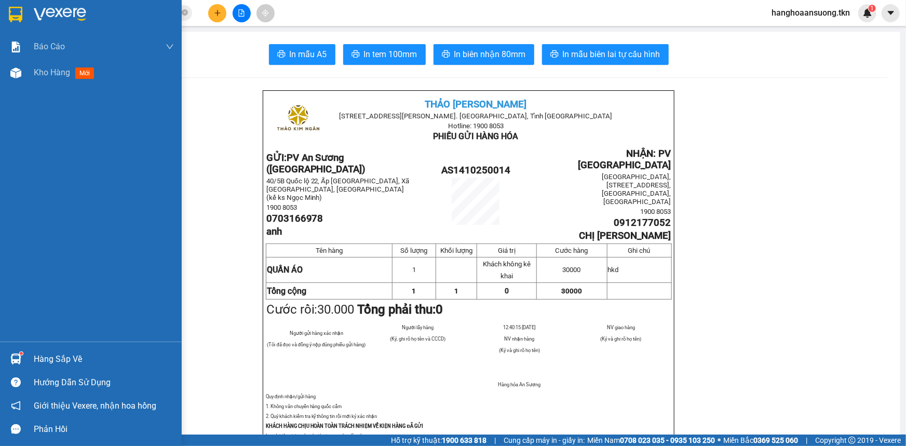
click at [14, 355] on img at bounding box center [15, 359] width 11 height 11
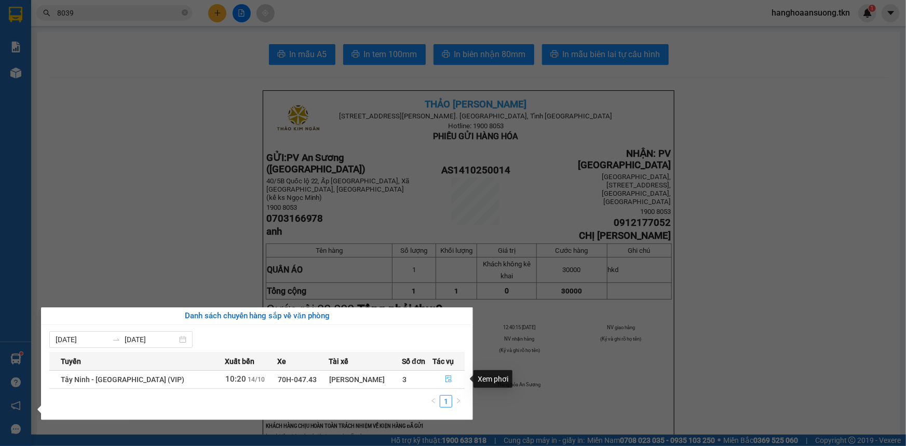
click at [445, 379] on icon "file-done" at bounding box center [448, 379] width 7 height 7
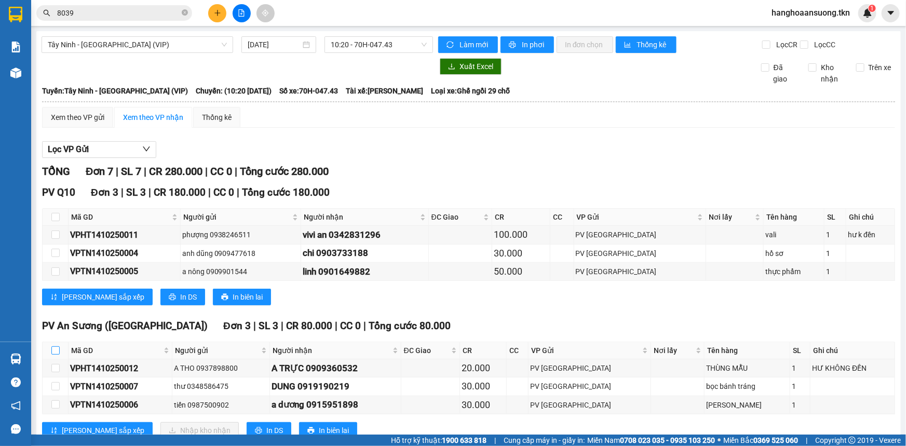
click at [56, 349] on input "checkbox" at bounding box center [55, 350] width 8 height 8
checkbox input "true"
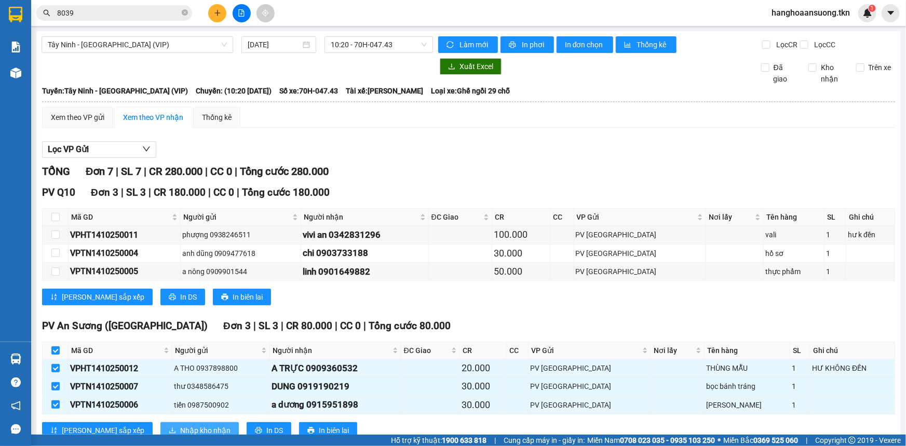
click at [180, 428] on span "Nhập kho nhận" at bounding box center [205, 430] width 50 height 11
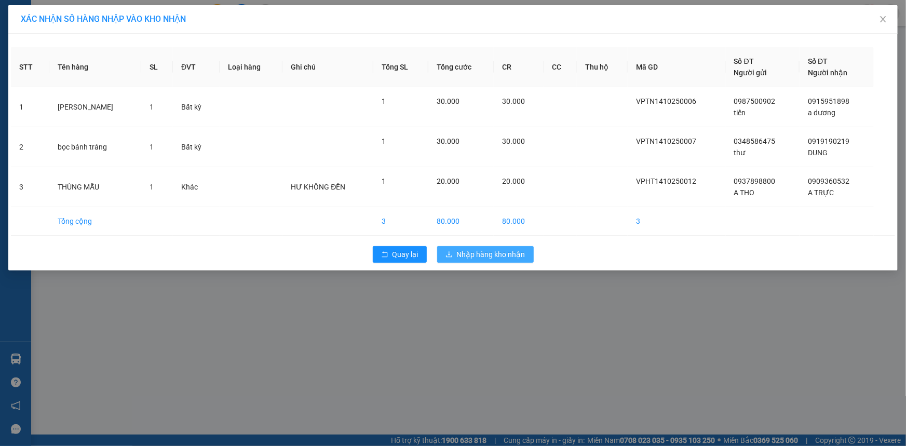
click at [485, 253] on span "Nhập hàng kho nhận" at bounding box center [491, 254] width 69 height 11
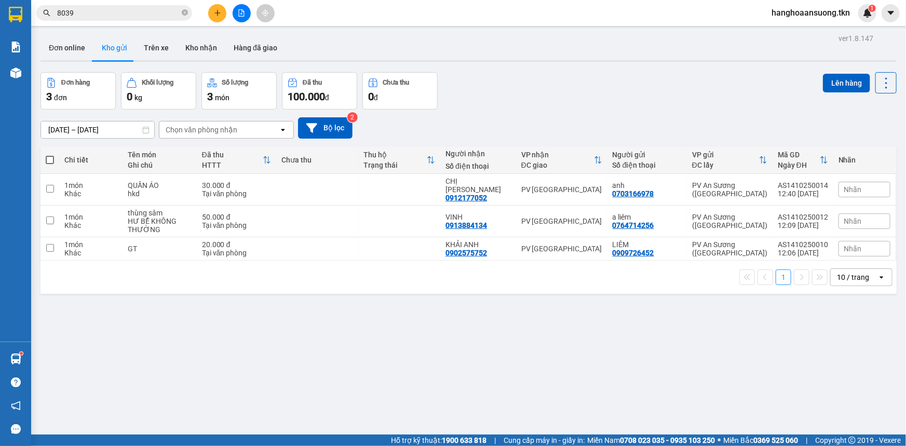
click at [180, 349] on div "ver 1.8.147 Đơn online Kho gửi Trên xe Kho nhận Hàng đã giao Đơn hàng 3 đơn Khố…" at bounding box center [468, 254] width 865 height 446
